Goal: Complete application form: Complete application form

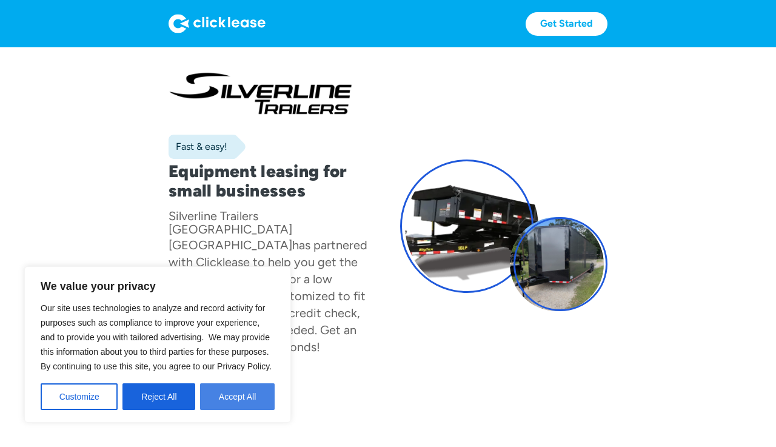
click at [219, 404] on button "Accept All" at bounding box center [237, 396] width 75 height 27
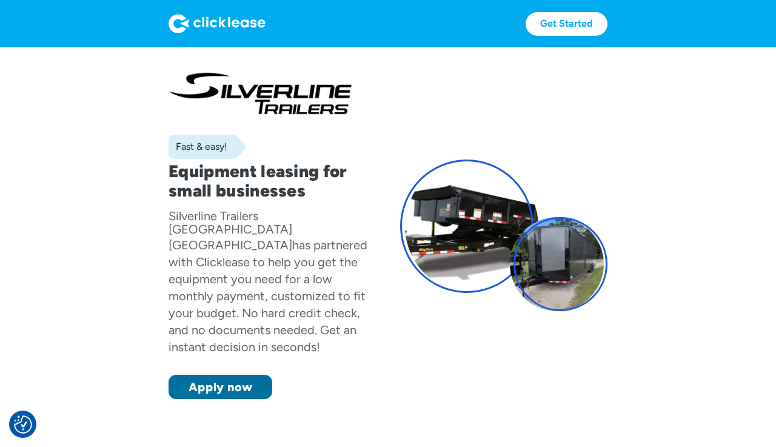
click at [232, 374] on link "Apply now" at bounding box center [220, 386] width 104 height 24
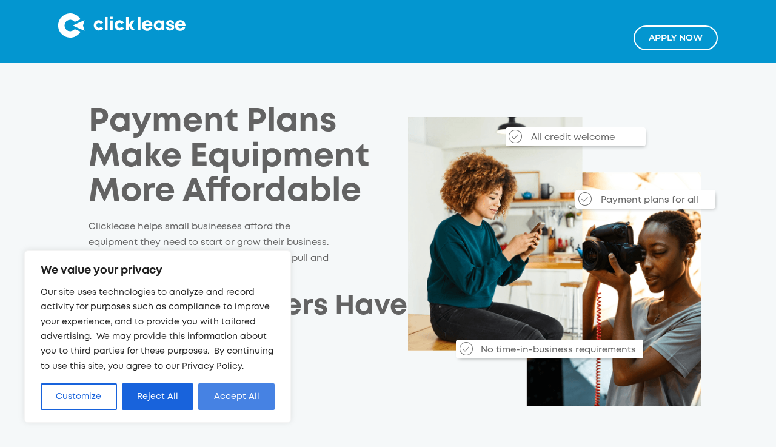
click at [238, 401] on button "Accept All" at bounding box center [236, 396] width 76 height 27
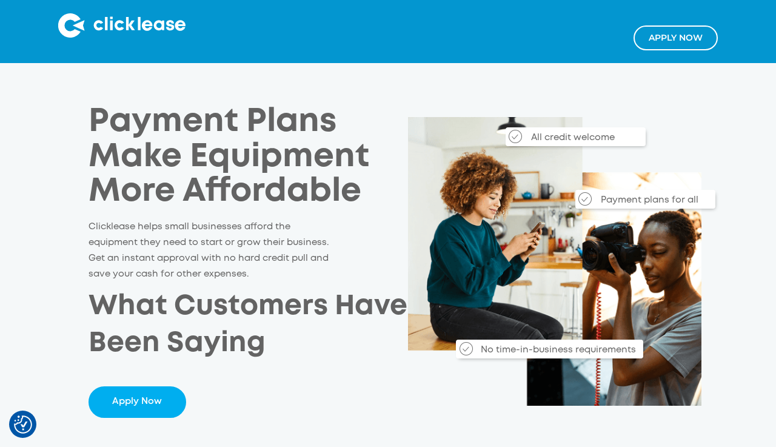
click at [656, 42] on link "Apply NOw" at bounding box center [675, 37] width 84 height 25
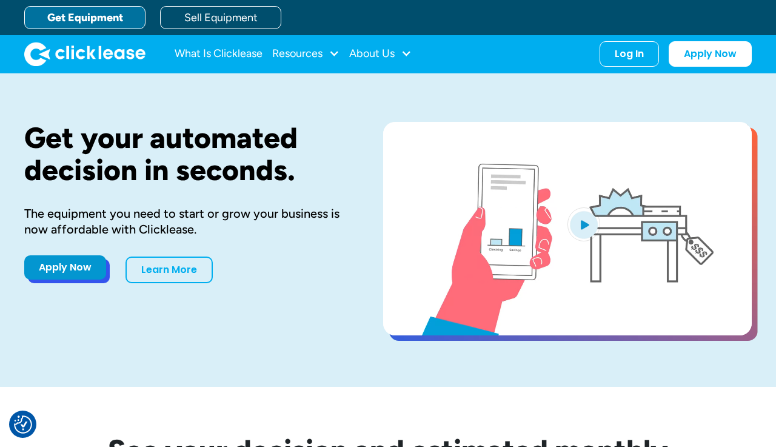
click at [64, 279] on link "Apply Now" at bounding box center [65, 267] width 82 height 24
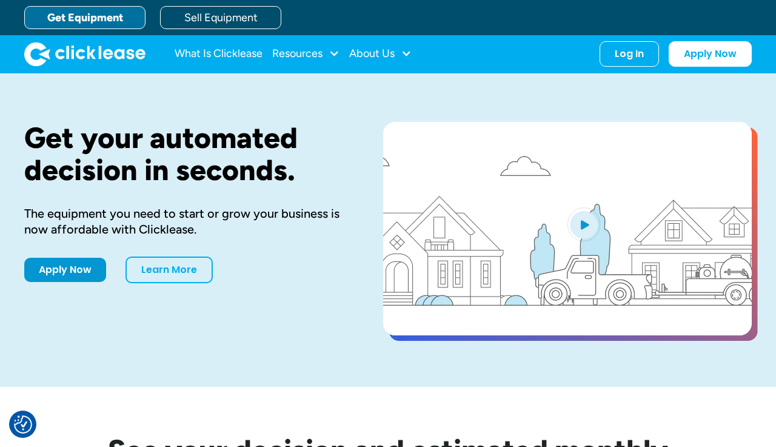
click at [87, 282] on link "Apply Now" at bounding box center [65, 270] width 82 height 24
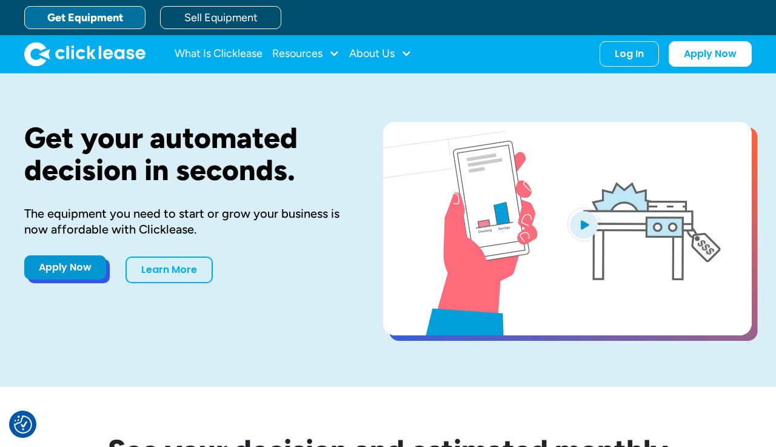
click at [79, 279] on link "Apply Now" at bounding box center [65, 267] width 82 height 24
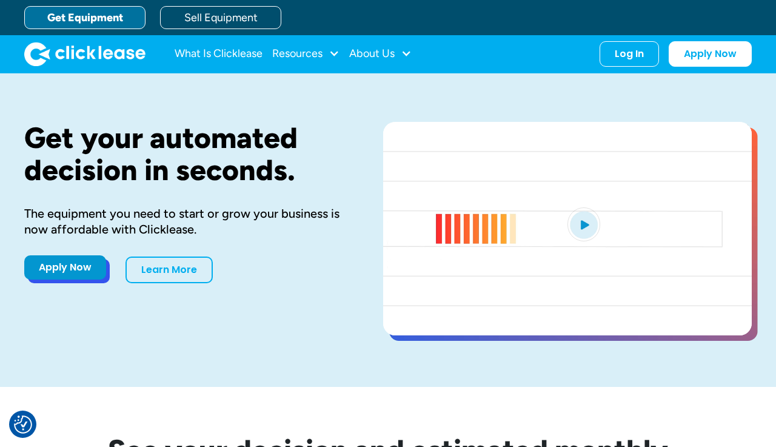
click at [80, 279] on link "Apply Now" at bounding box center [65, 267] width 82 height 24
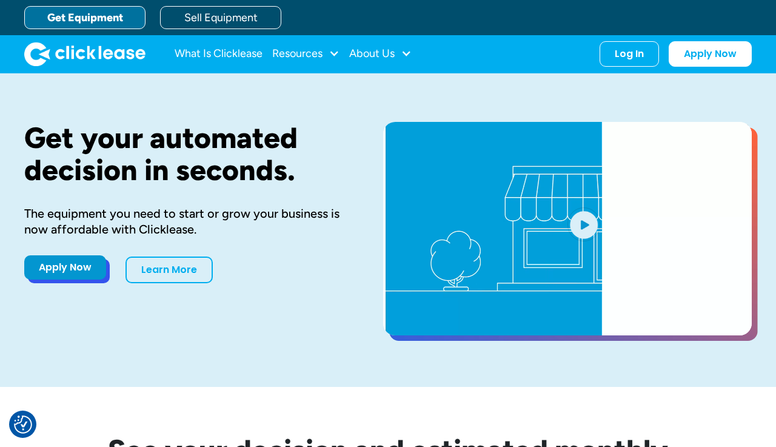
click at [55, 279] on link "Apply Now" at bounding box center [65, 267] width 82 height 24
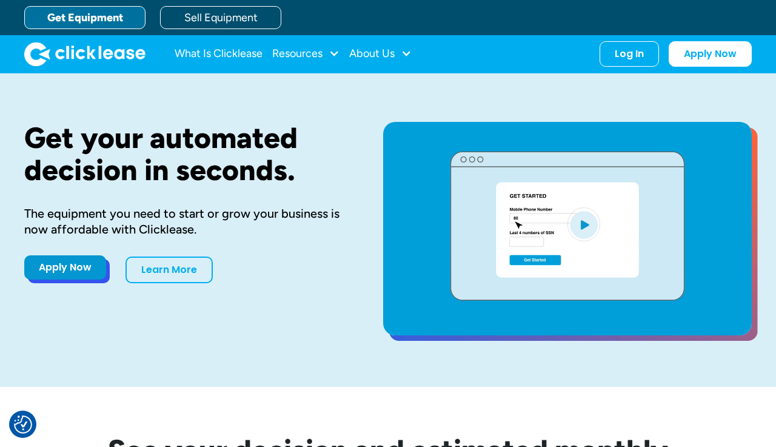
click at [68, 283] on div "Apply Now Learn More" at bounding box center [184, 269] width 320 height 27
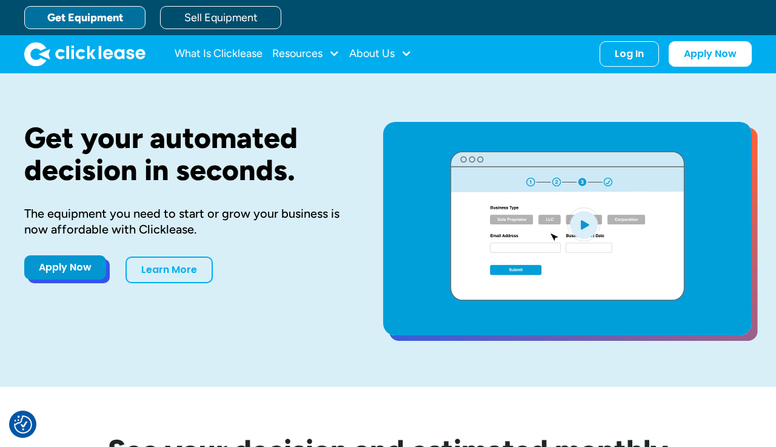
drag, startPoint x: 68, startPoint y: 375, endPoint x: 73, endPoint y: 370, distance: 6.9
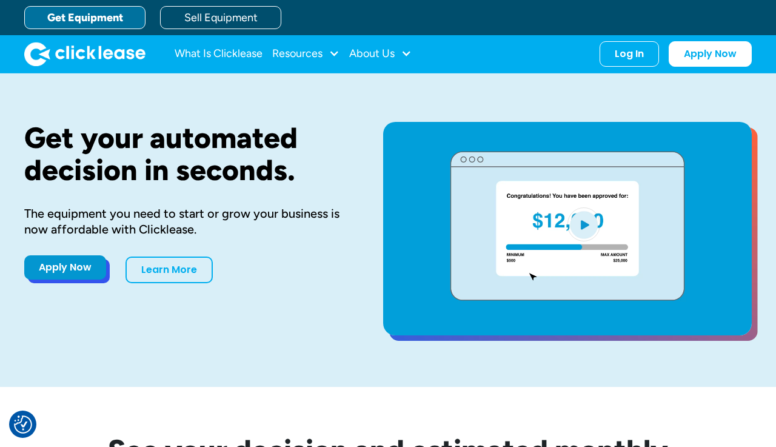
click at [73, 283] on div "Apply Now Learn More" at bounding box center [184, 269] width 320 height 27
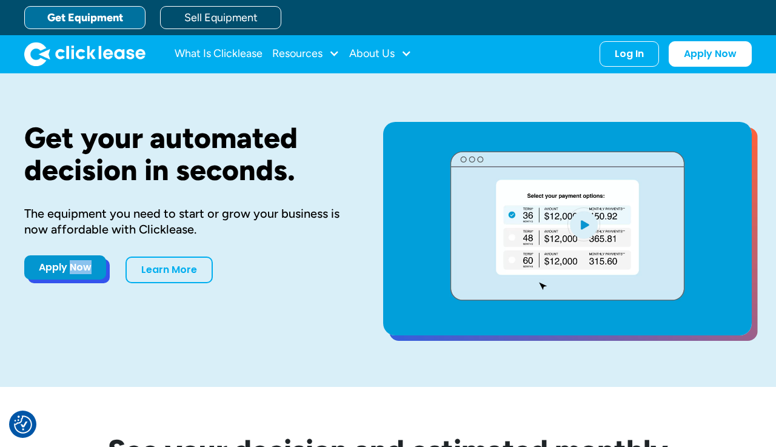
click at [73, 279] on link "Apply Now" at bounding box center [65, 267] width 82 height 24
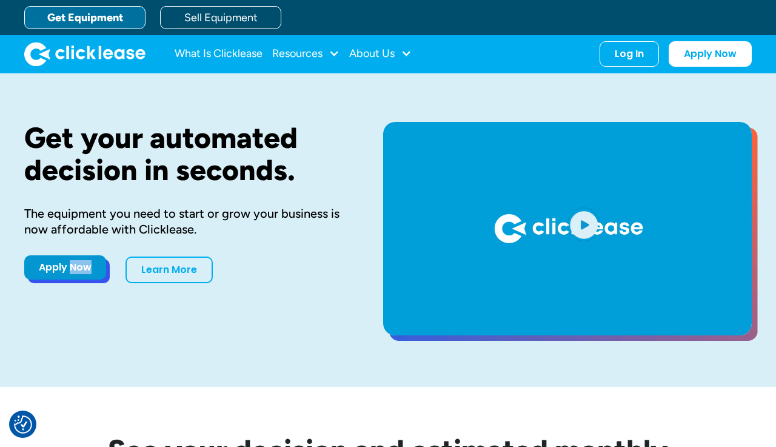
click at [50, 279] on link "Apply Now" at bounding box center [65, 267] width 82 height 24
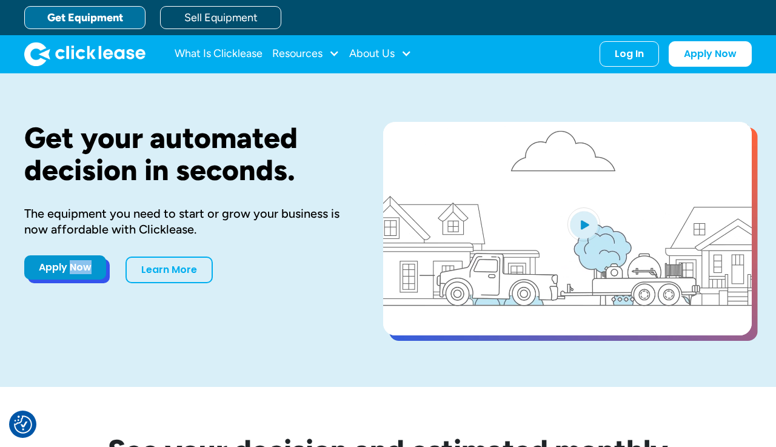
click at [61, 279] on link "Apply Now" at bounding box center [65, 267] width 82 height 24
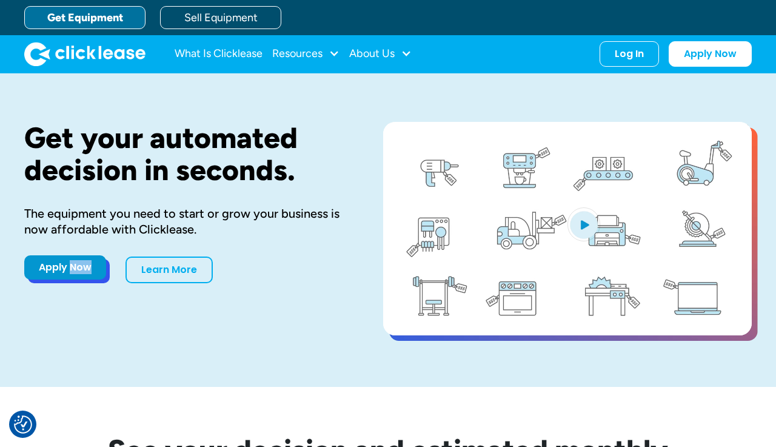
click at [35, 279] on link "Apply Now" at bounding box center [65, 267] width 82 height 24
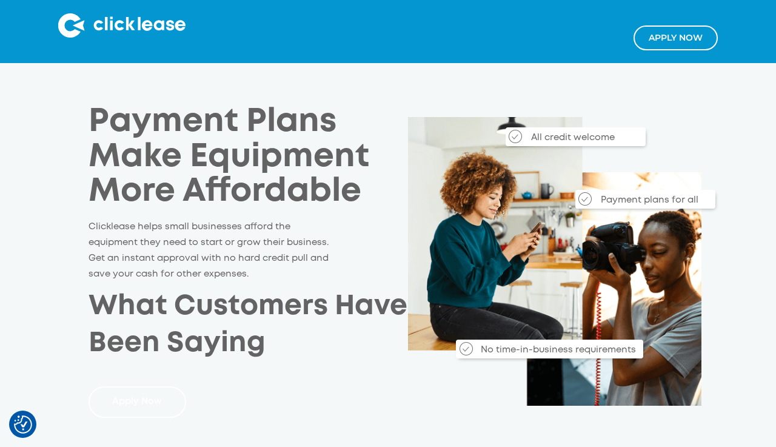
click at [159, 410] on link "Apply Now" at bounding box center [137, 402] width 98 height 32
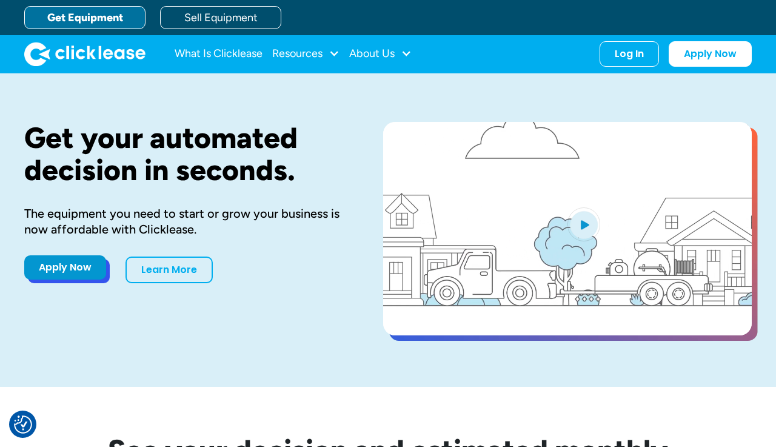
click at [65, 279] on link "Apply Now" at bounding box center [65, 267] width 82 height 24
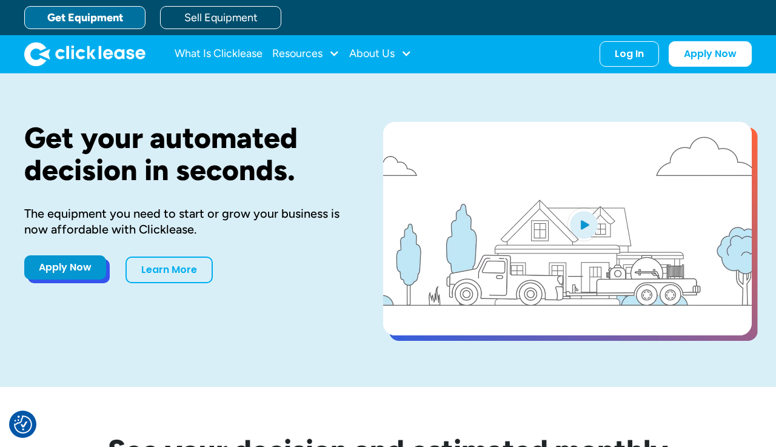
click at [78, 279] on link "Apply Now" at bounding box center [65, 267] width 82 height 24
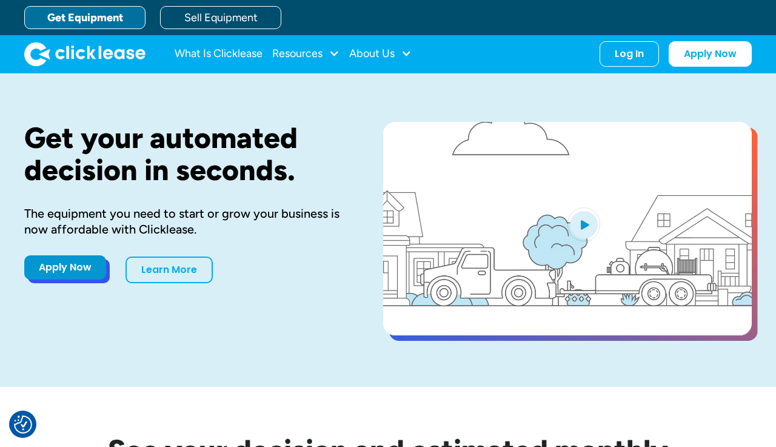
click at [78, 279] on link "Apply Now" at bounding box center [65, 267] width 82 height 24
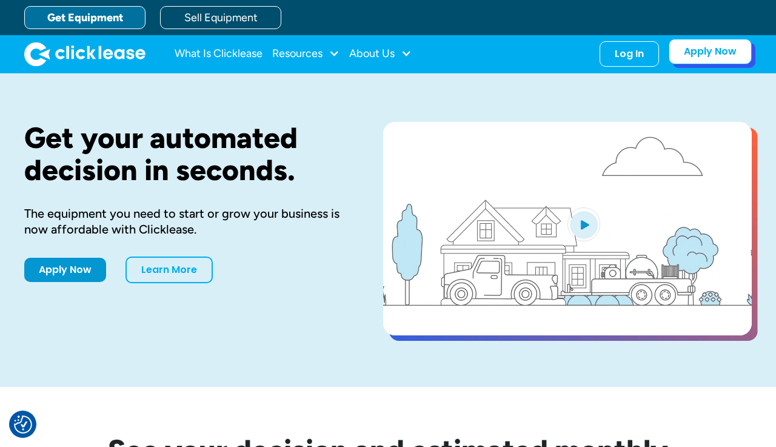
click at [693, 64] on link "Apply Now" at bounding box center [709, 51] width 83 height 25
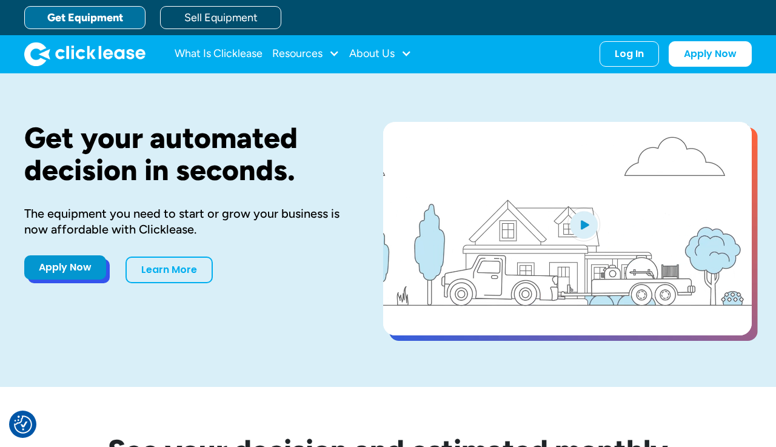
click at [47, 279] on link "Apply Now" at bounding box center [65, 267] width 82 height 24
